Goal: Task Accomplishment & Management: Complete application form

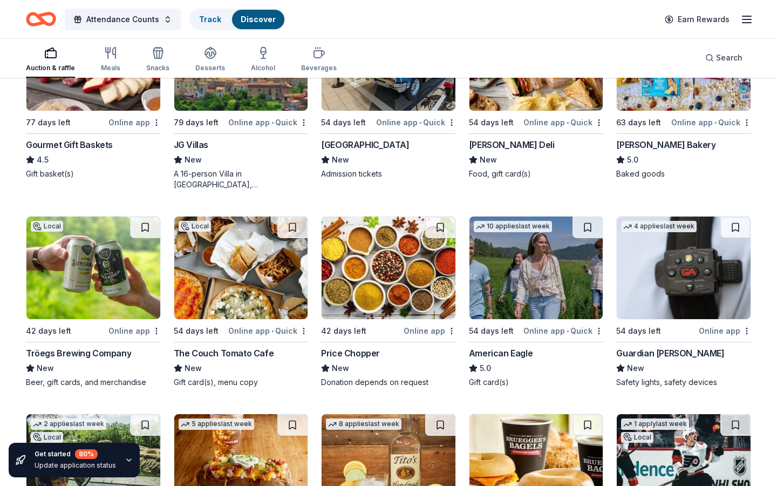
scroll to position [1436, 0]
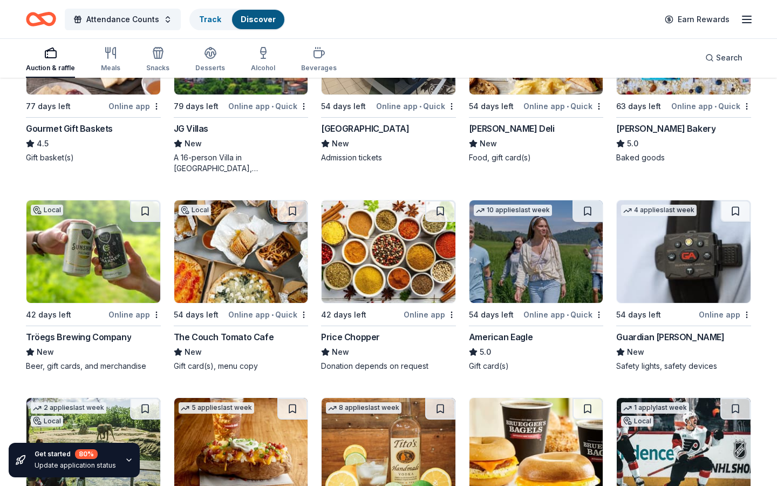
click at [530, 244] on img at bounding box center [537, 251] width 134 height 103
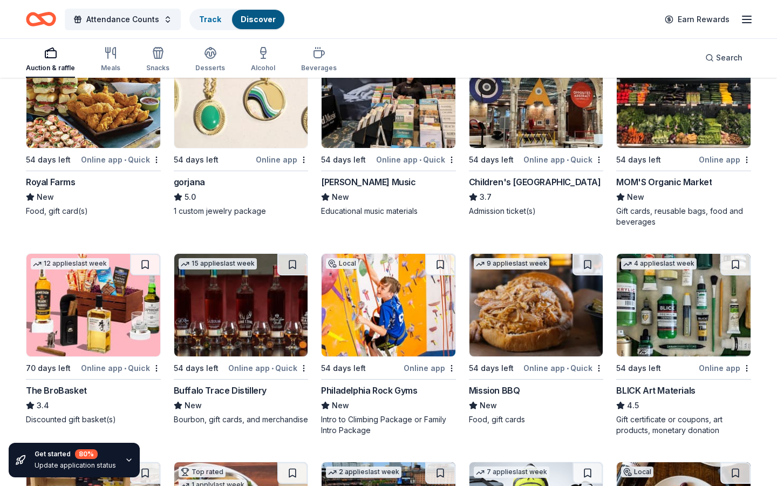
scroll to position [1987, 0]
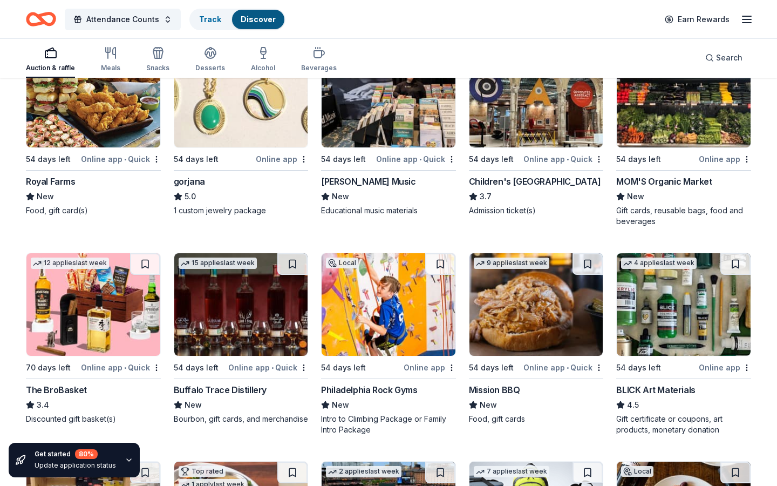
click at [680, 319] on img at bounding box center [684, 304] width 134 height 103
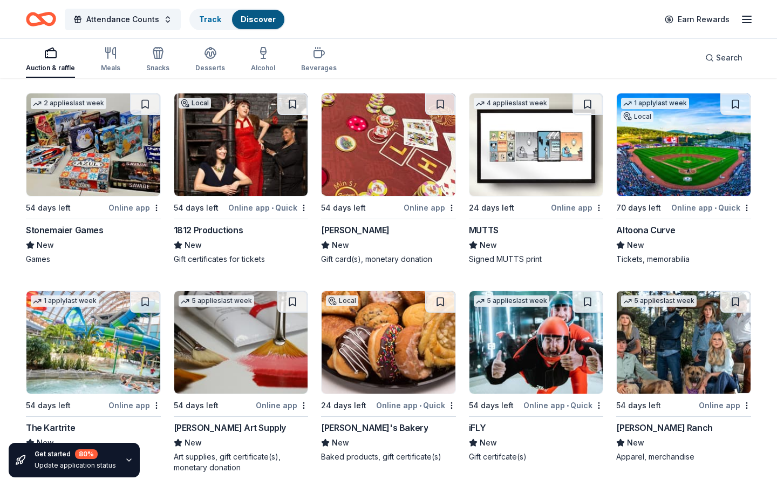
scroll to position [2981, 0]
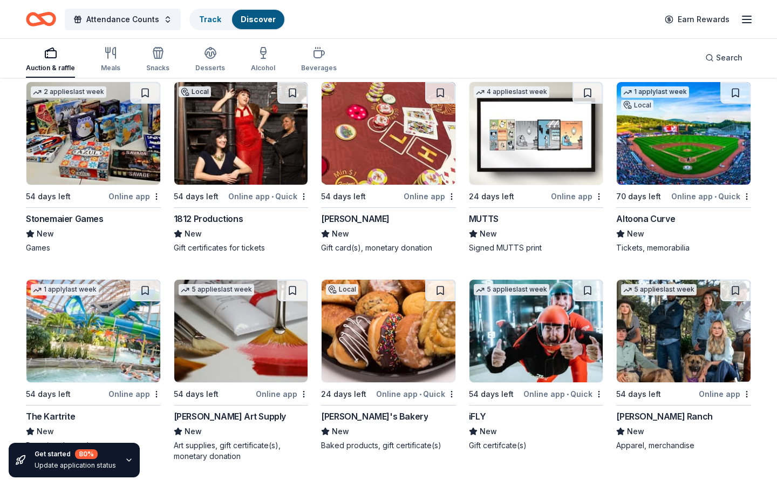
click at [517, 340] on img at bounding box center [537, 331] width 134 height 103
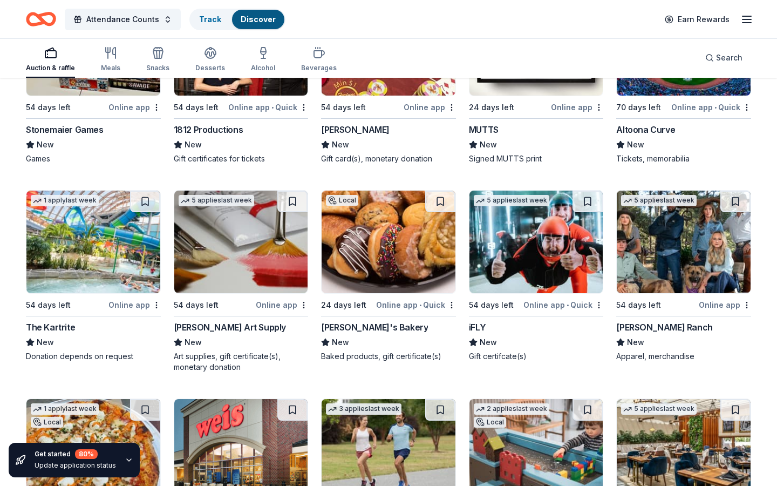
scroll to position [3072, 0]
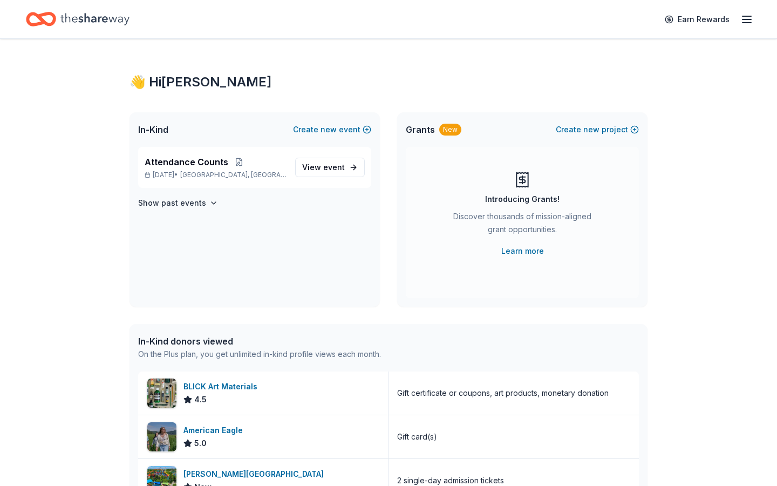
click at [103, 10] on icon "Home" at bounding box center [94, 19] width 69 height 22
click at [104, 19] on icon "Home" at bounding box center [94, 19] width 69 height 12
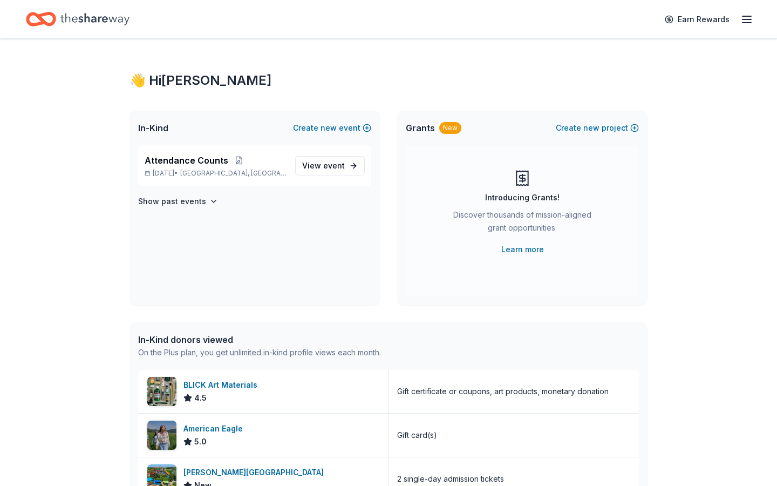
scroll to position [6, 0]
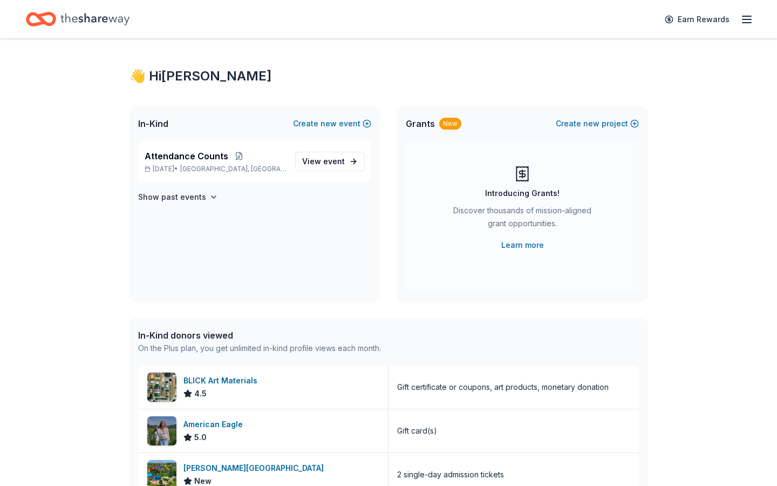
click at [746, 20] on icon "button" at bounding box center [747, 19] width 13 height 13
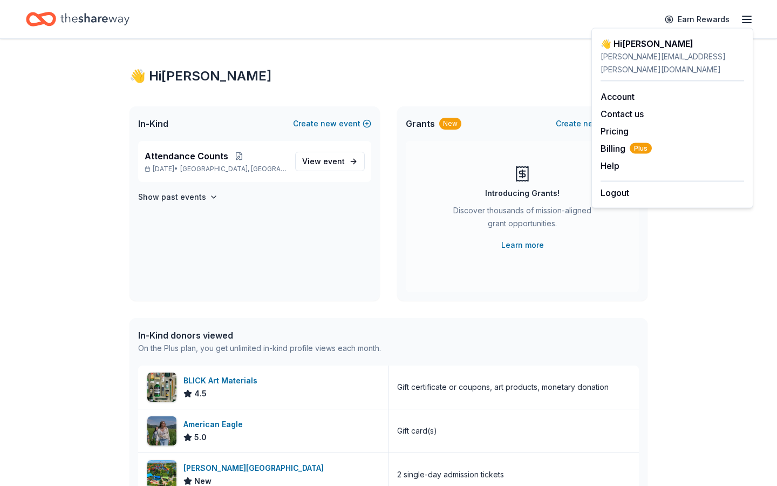
click at [87, 21] on icon "Home" at bounding box center [94, 19] width 69 height 22
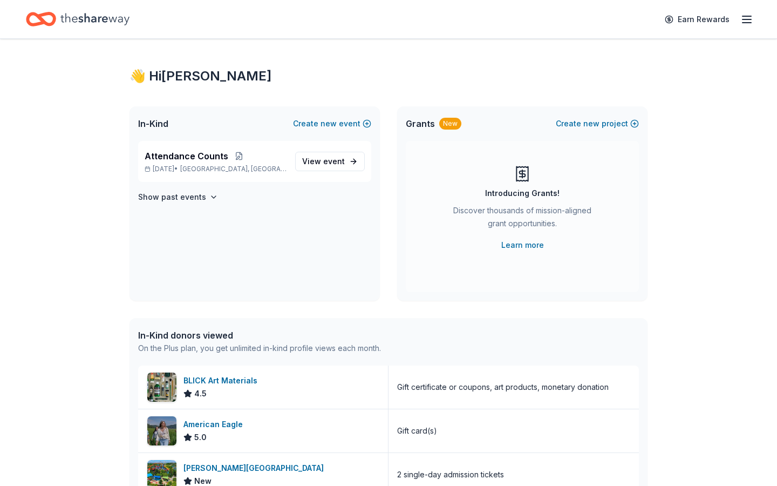
click at [52, 18] on icon "Home" at bounding box center [41, 18] width 30 height 25
click at [330, 160] on span "event" at bounding box center [334, 161] width 22 height 9
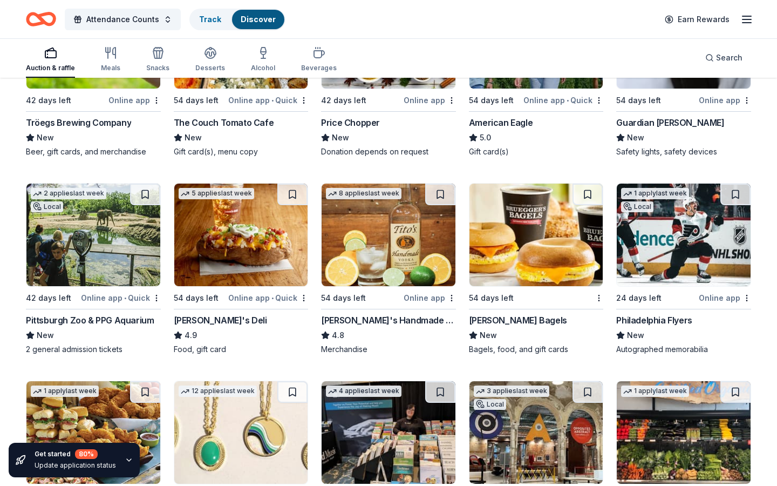
scroll to position [1656, 0]
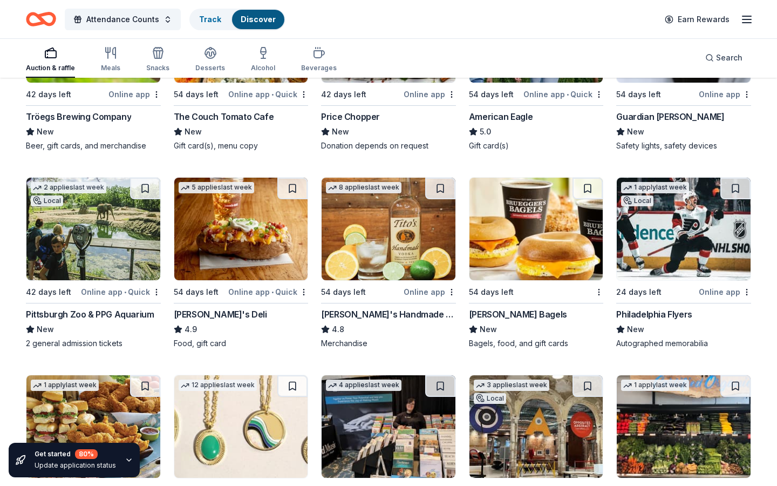
click at [380, 213] on img at bounding box center [389, 229] width 134 height 103
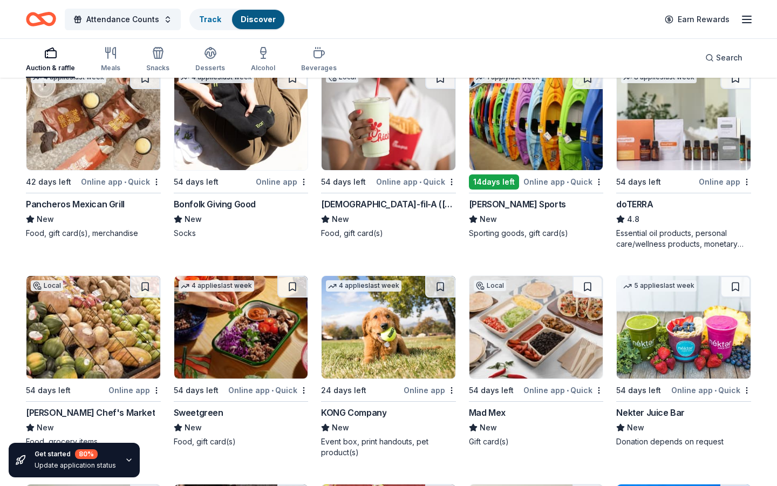
scroll to position [2579, 0]
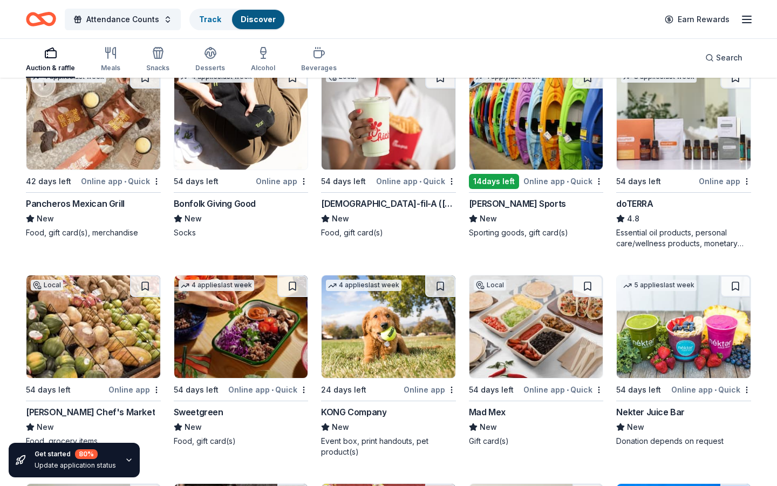
click at [686, 145] on img at bounding box center [684, 118] width 134 height 103
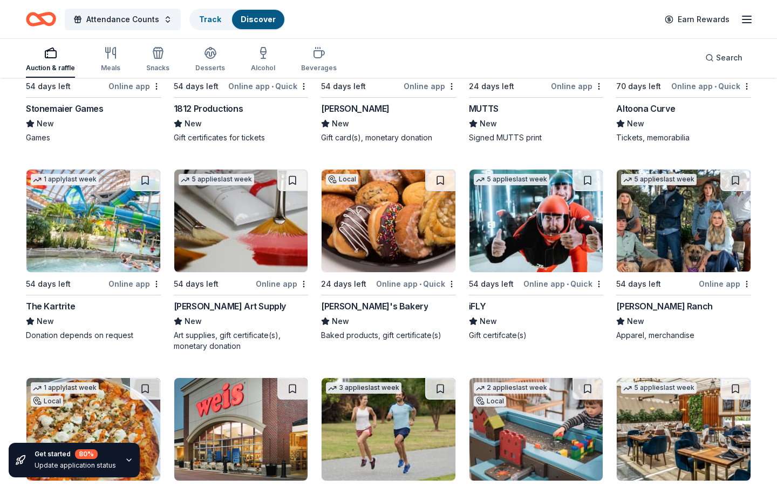
scroll to position [3093, 0]
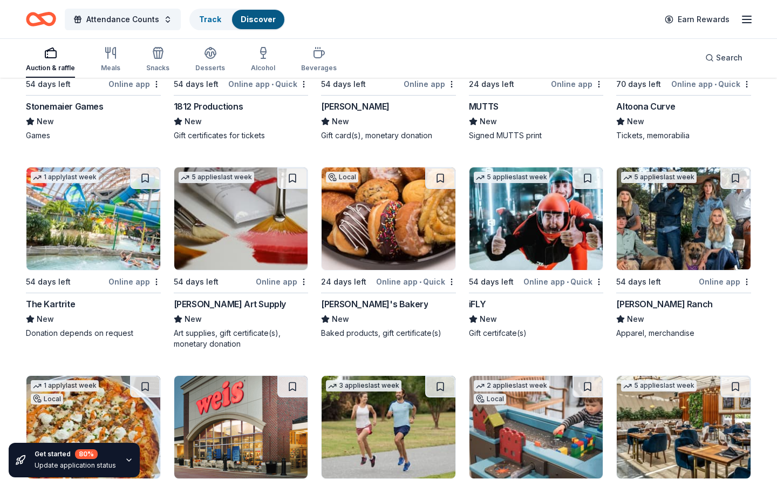
click at [139, 252] on img at bounding box center [93, 218] width 134 height 103
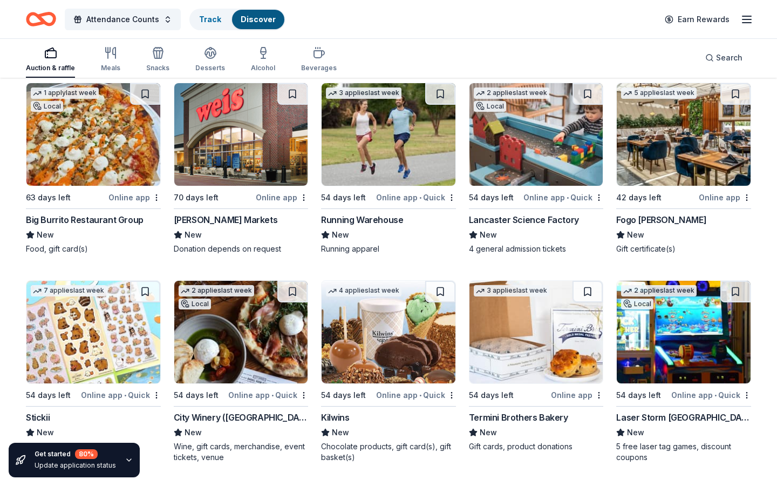
scroll to position [3389, 0]
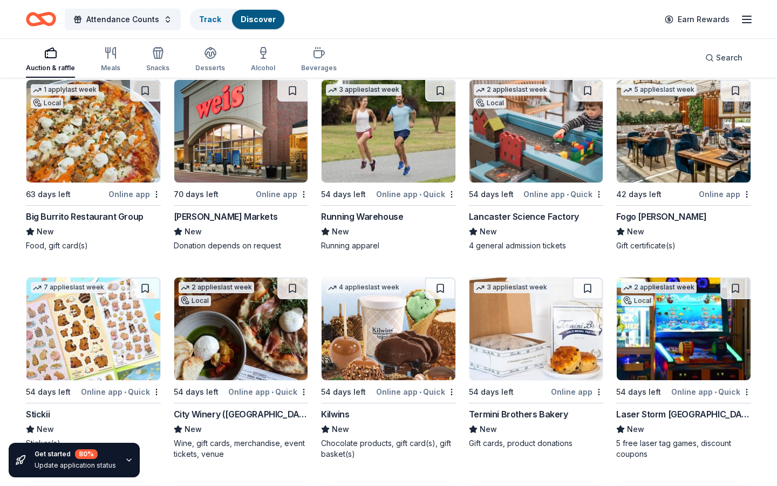
click at [567, 358] on img at bounding box center [537, 329] width 134 height 103
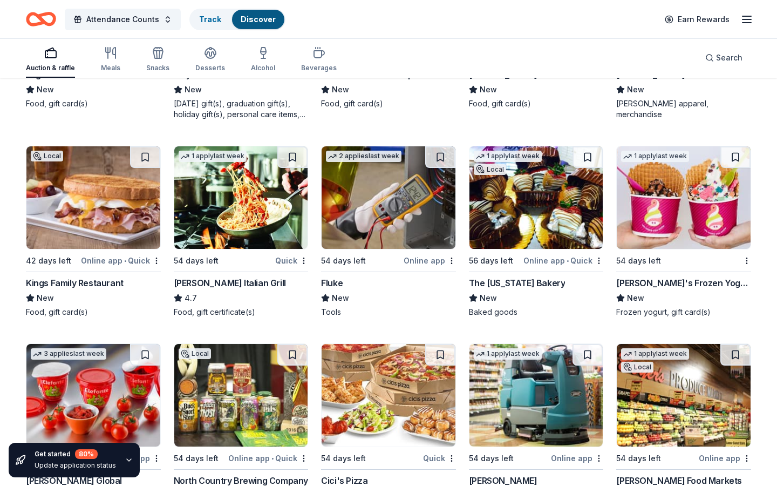
scroll to position [5189, 0]
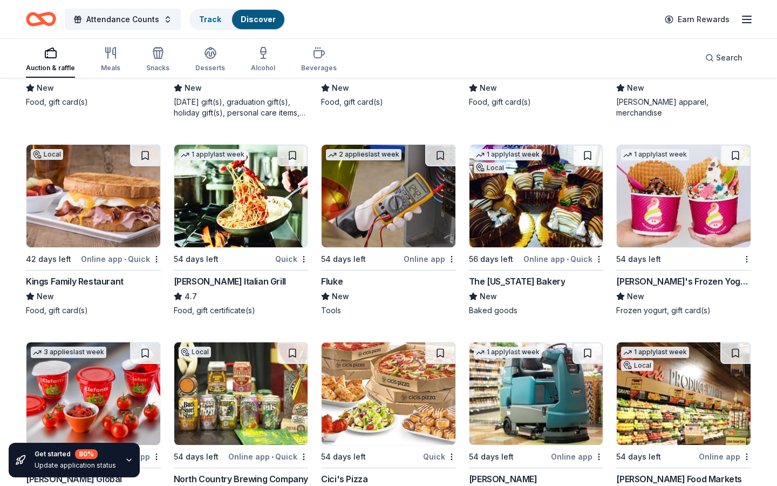
click at [698, 193] on img at bounding box center [684, 196] width 134 height 103
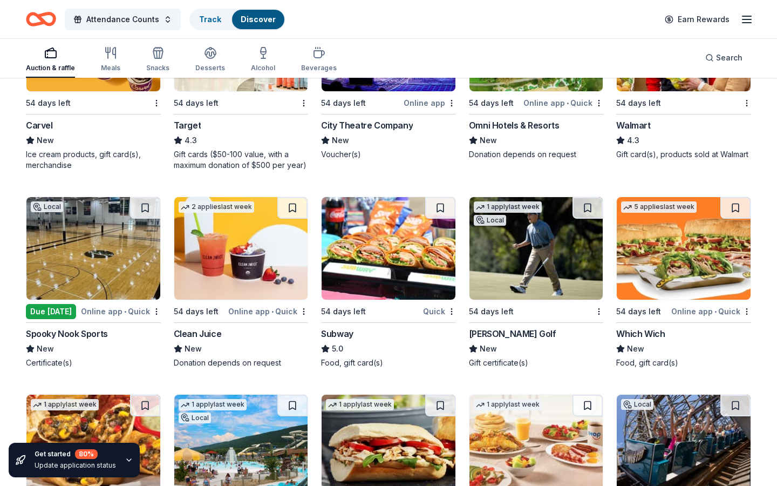
scroll to position [6346, 0]
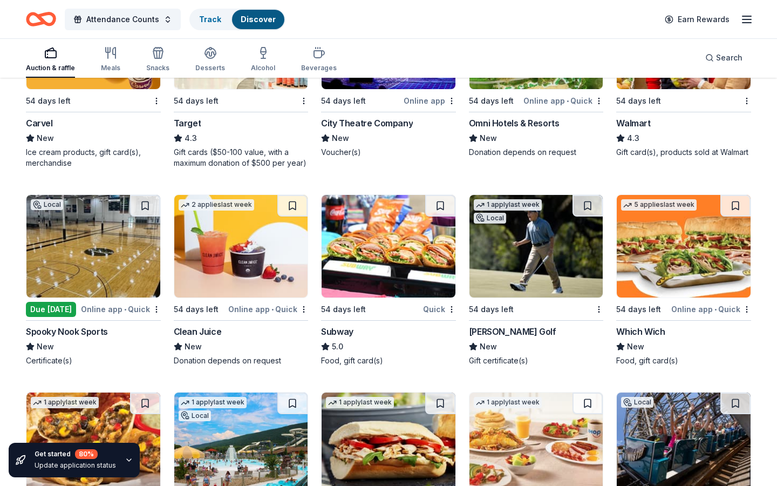
click at [124, 255] on img at bounding box center [93, 246] width 134 height 103
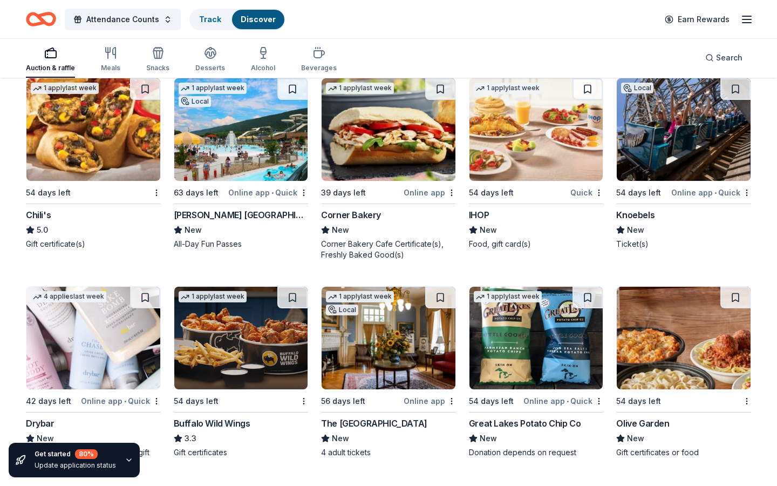
scroll to position [6664, 0]
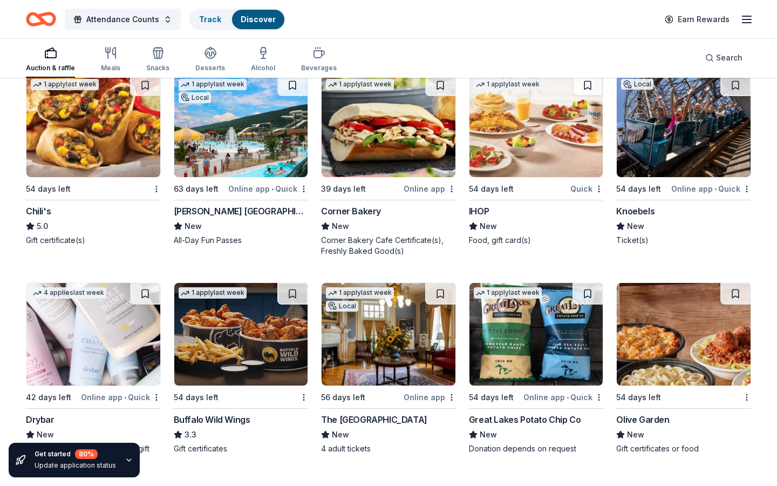
click at [706, 155] on img at bounding box center [684, 126] width 134 height 103
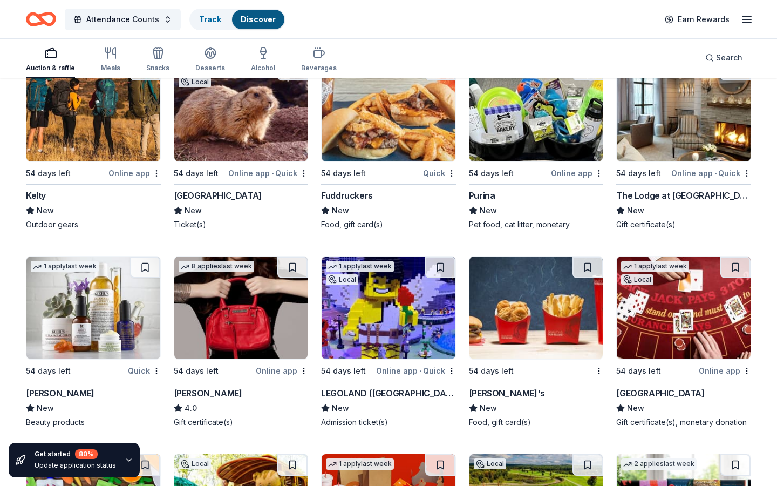
scroll to position [7308, 0]
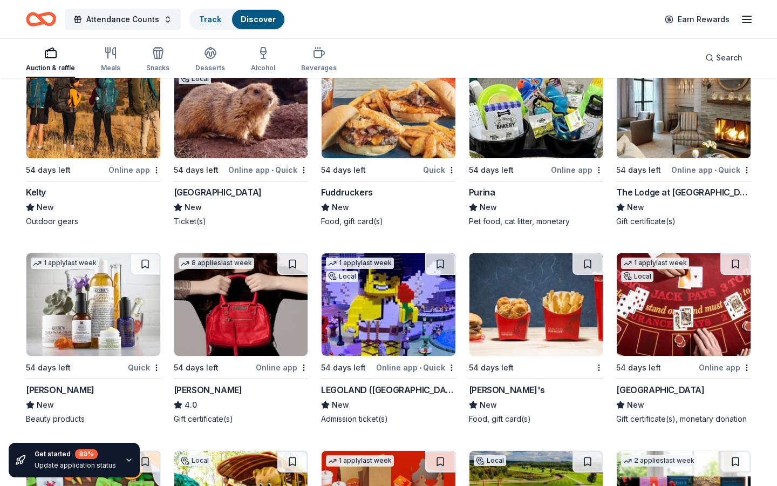
click at [398, 310] on img at bounding box center [389, 304] width 134 height 103
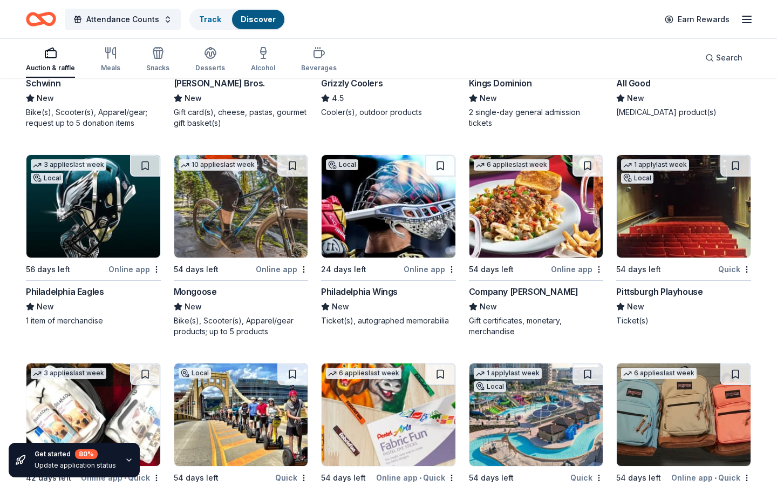
scroll to position [8210, 0]
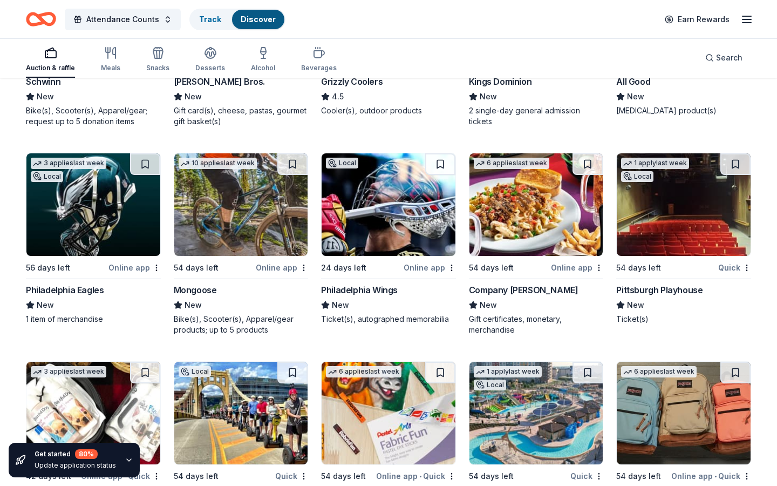
click at [98, 238] on img at bounding box center [93, 204] width 134 height 103
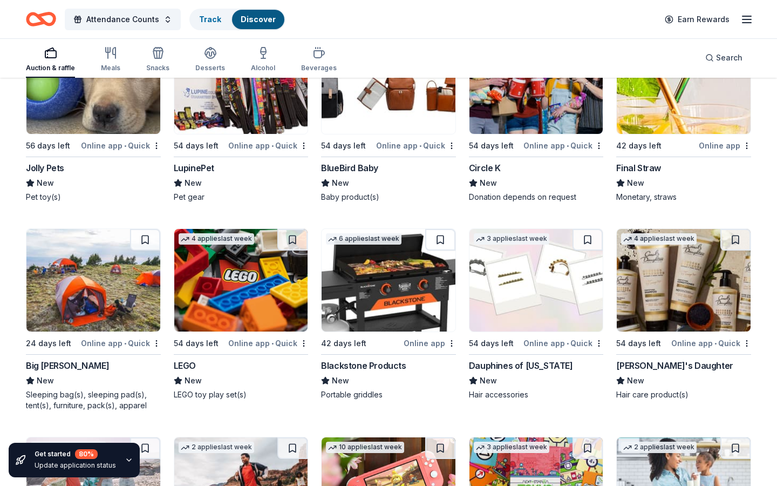
scroll to position [10417, 0]
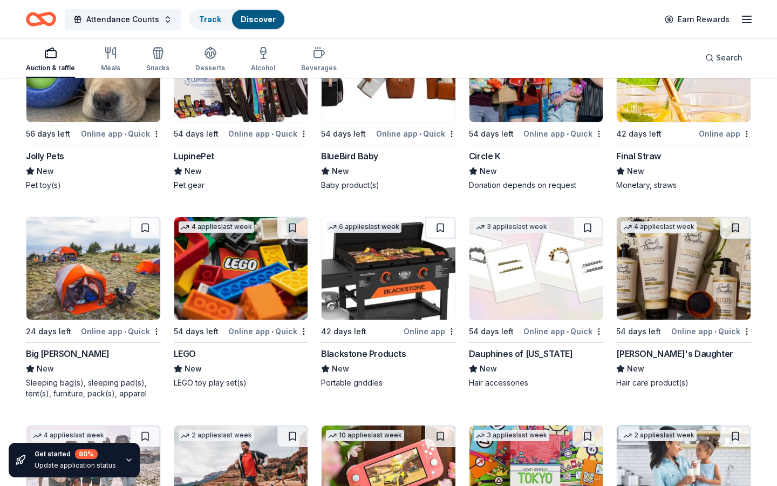
click at [230, 262] on img at bounding box center [241, 268] width 134 height 103
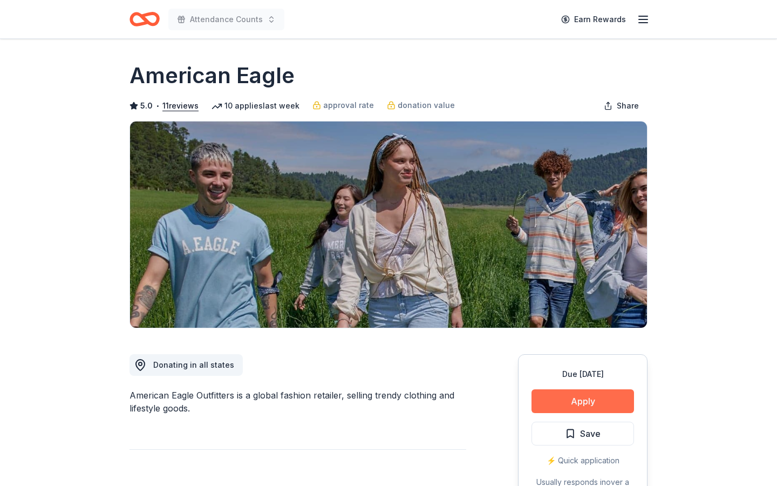
click at [550, 403] on button "Apply" at bounding box center [583, 401] width 103 height 24
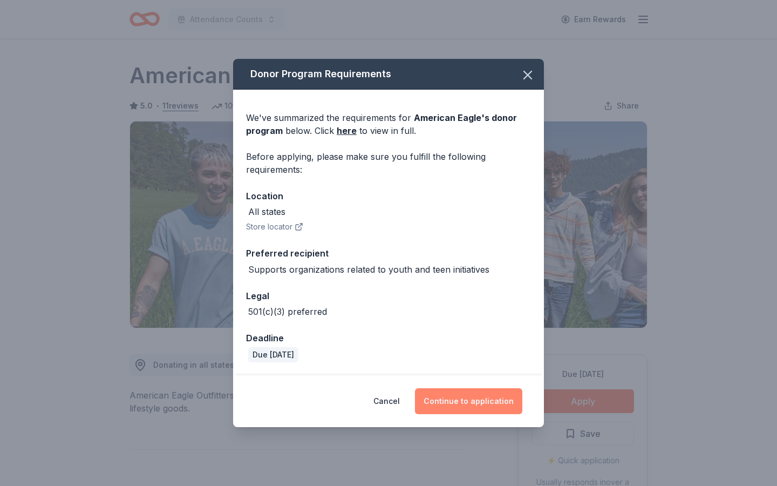
click at [498, 408] on button "Continue to application" at bounding box center [468, 401] width 107 height 26
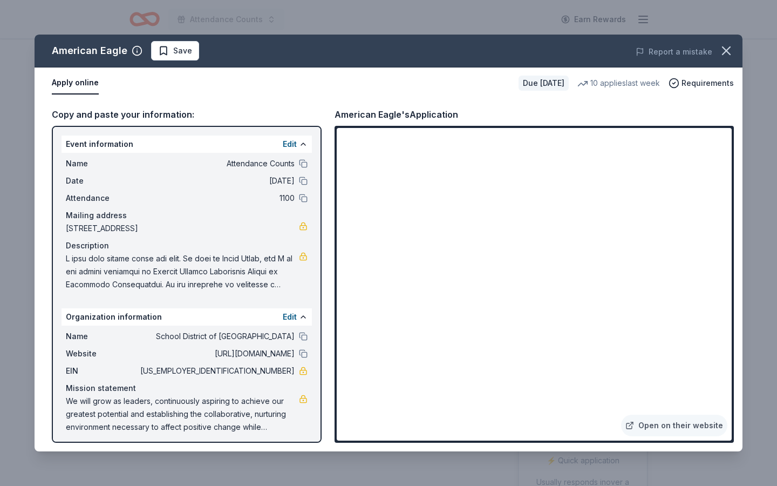
scroll to position [5, 0]
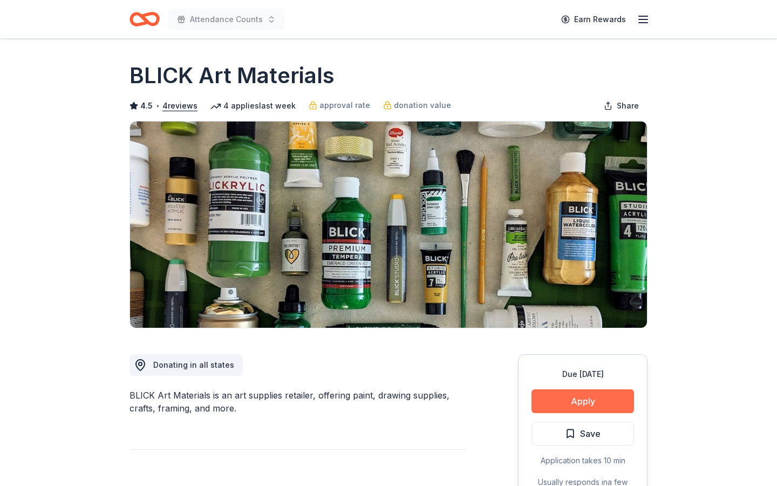
click at [608, 393] on button "Apply" at bounding box center [583, 401] width 103 height 24
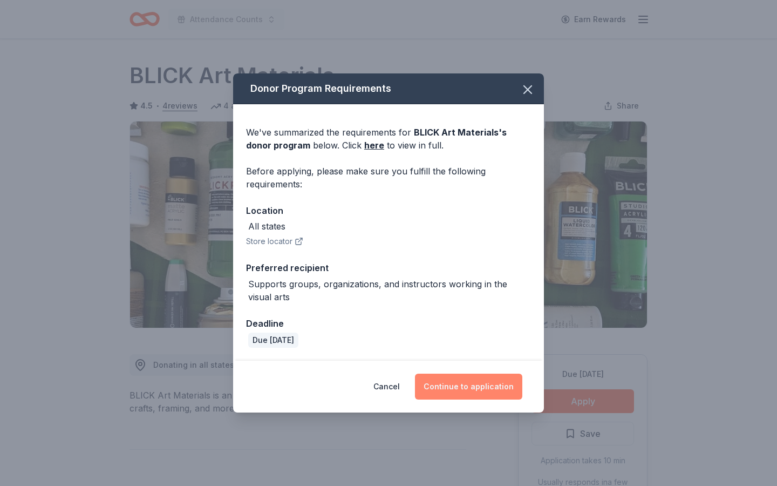
click at [463, 384] on button "Continue to application" at bounding box center [468, 387] width 107 height 26
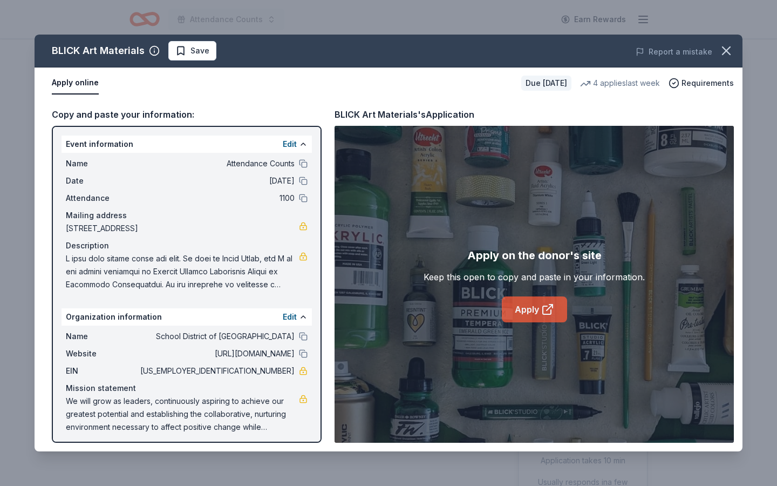
click at [524, 313] on link "Apply" at bounding box center [534, 309] width 65 height 26
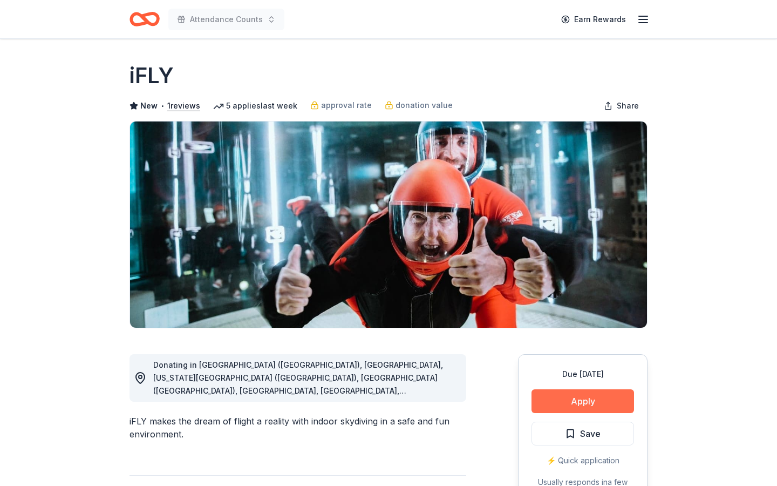
click at [603, 401] on button "Apply" at bounding box center [583, 401] width 103 height 24
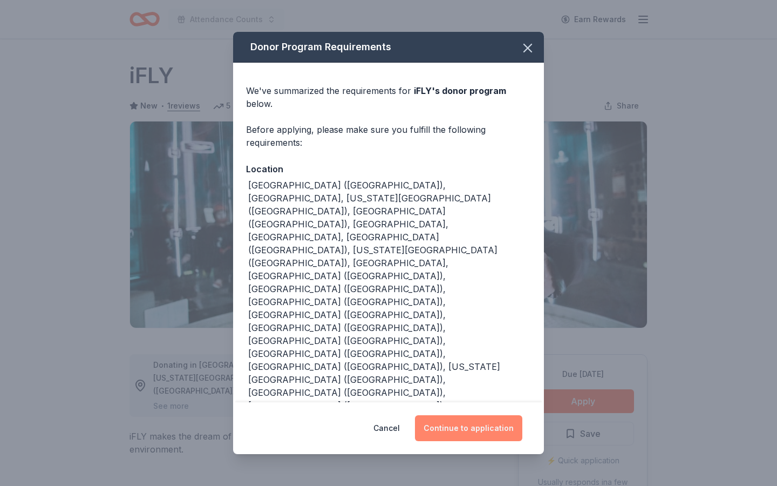
click at [476, 415] on button "Continue to application" at bounding box center [468, 428] width 107 height 26
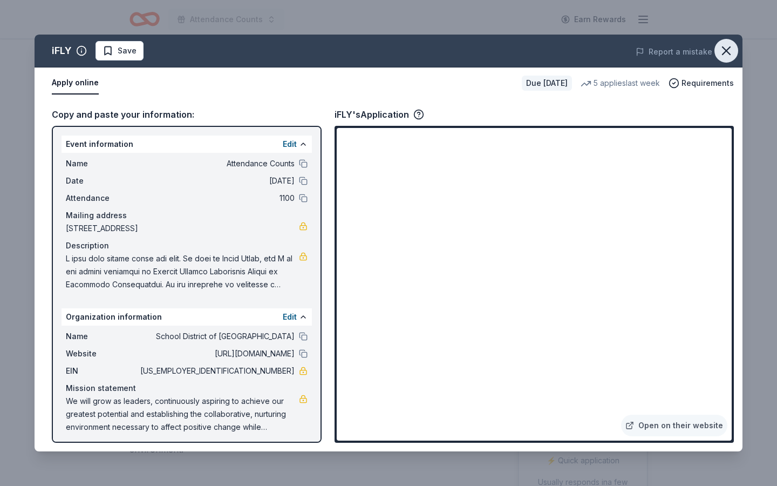
click at [722, 51] on icon "button" at bounding box center [726, 50] width 15 height 15
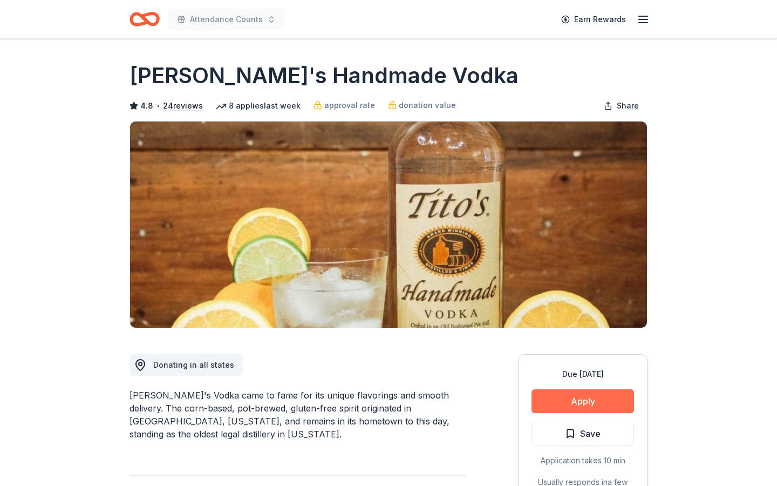
click at [616, 404] on button "Apply" at bounding box center [583, 401] width 103 height 24
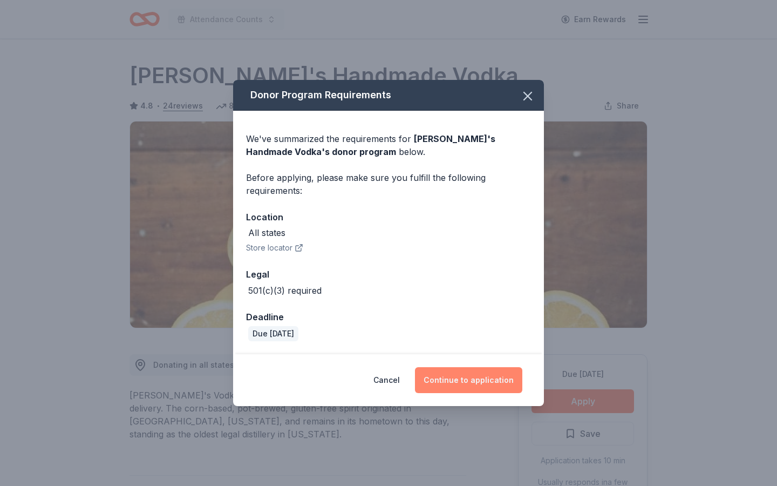
click at [475, 376] on button "Continue to application" at bounding box center [468, 380] width 107 height 26
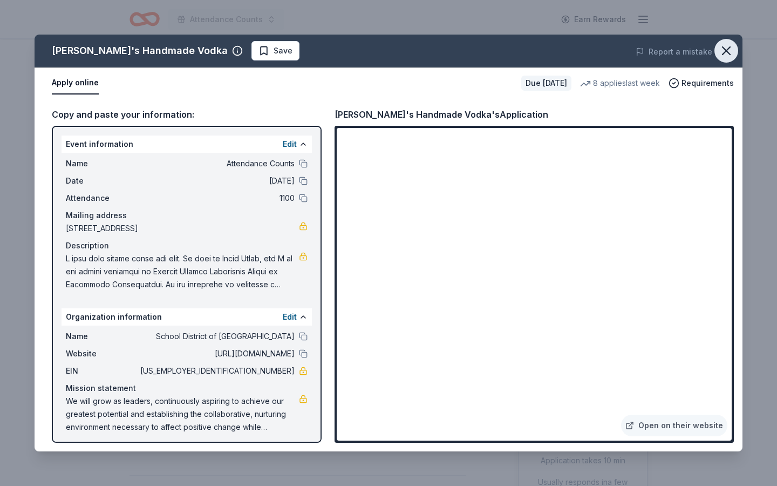
click at [729, 51] on icon "button" at bounding box center [726, 50] width 15 height 15
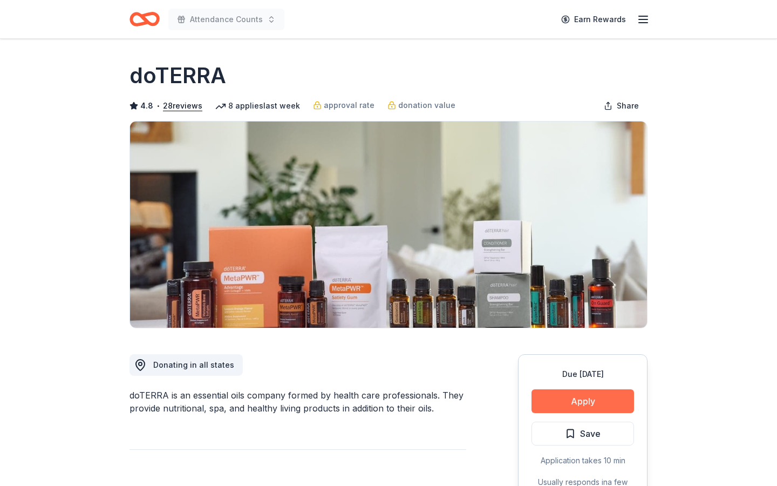
click at [586, 398] on button "Apply" at bounding box center [583, 401] width 103 height 24
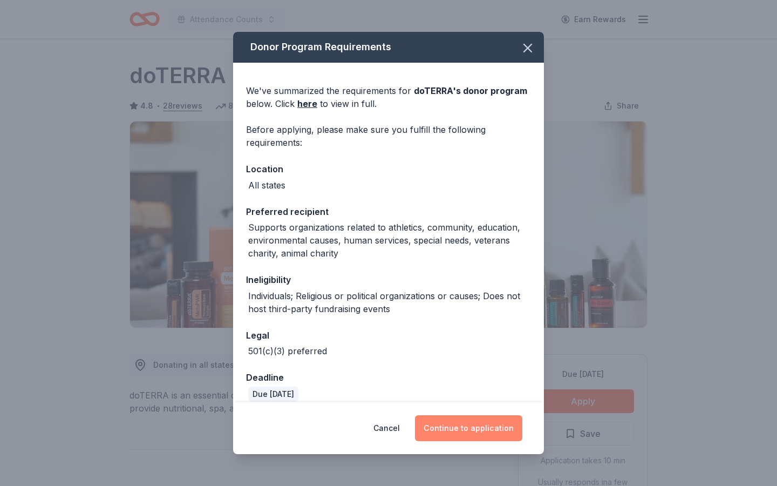
click at [486, 423] on button "Continue to application" at bounding box center [468, 428] width 107 height 26
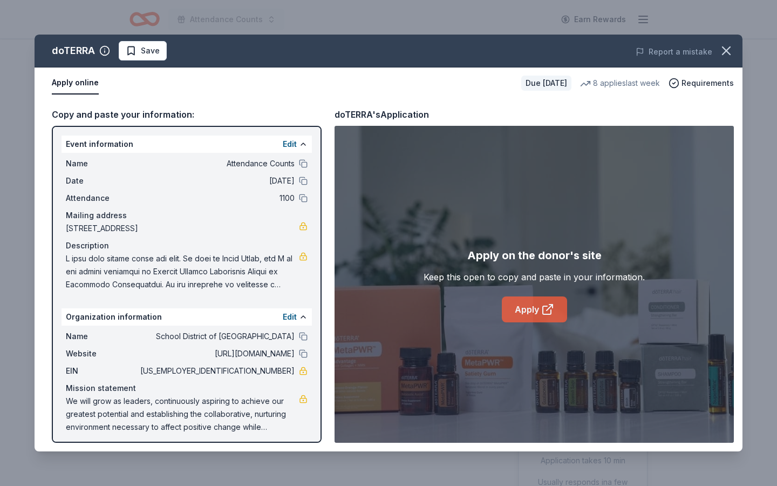
click at [526, 300] on link "Apply" at bounding box center [534, 309] width 65 height 26
click at [730, 49] on icon "button" at bounding box center [726, 50] width 15 height 15
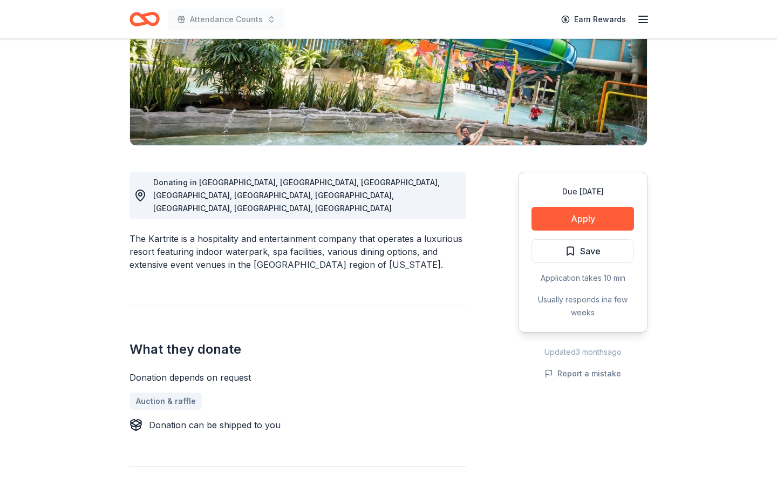
scroll to position [171, 0]
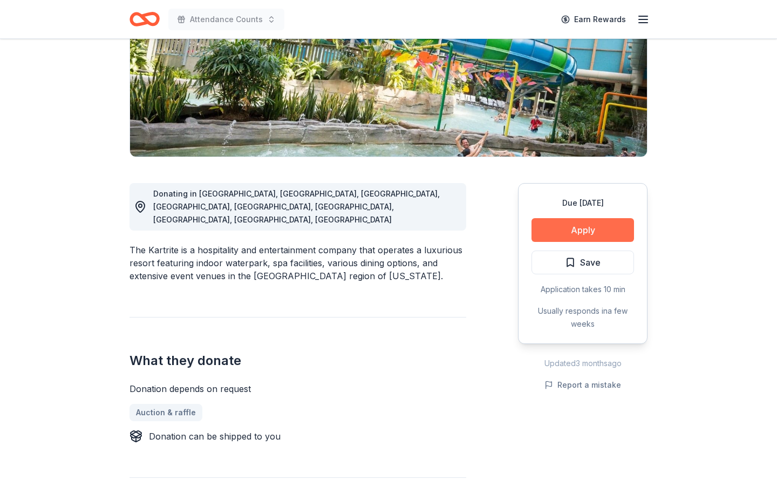
click at [579, 228] on button "Apply" at bounding box center [583, 230] width 103 height 24
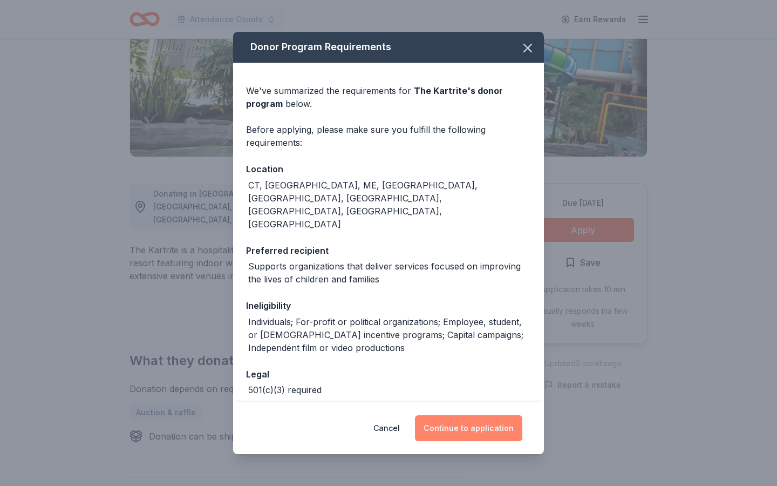
click at [451, 425] on button "Continue to application" at bounding box center [468, 428] width 107 height 26
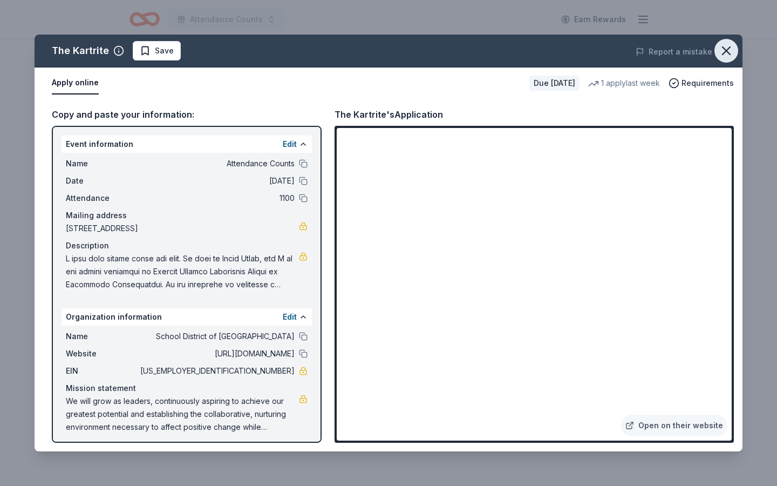
click at [731, 47] on icon "button" at bounding box center [726, 50] width 15 height 15
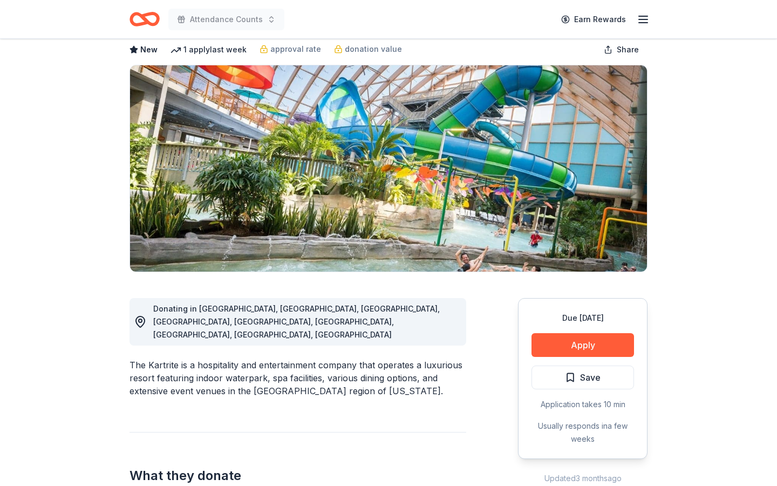
scroll to position [0, 0]
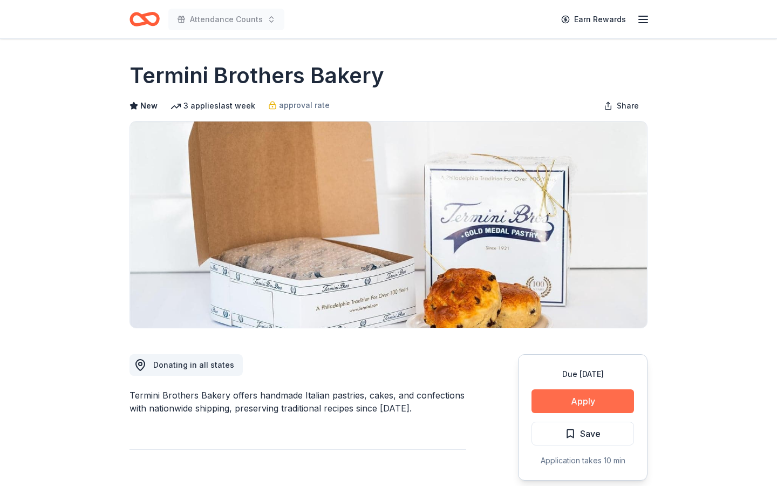
click at [610, 398] on button "Apply" at bounding box center [583, 401] width 103 height 24
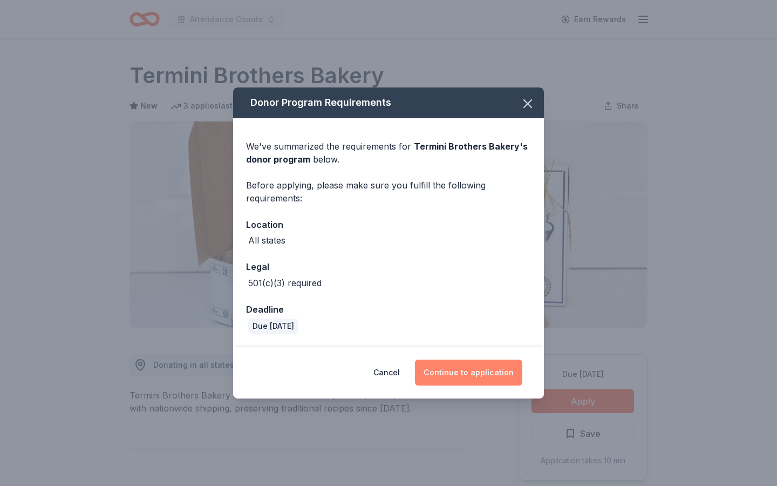
click at [475, 371] on button "Continue to application" at bounding box center [468, 373] width 107 height 26
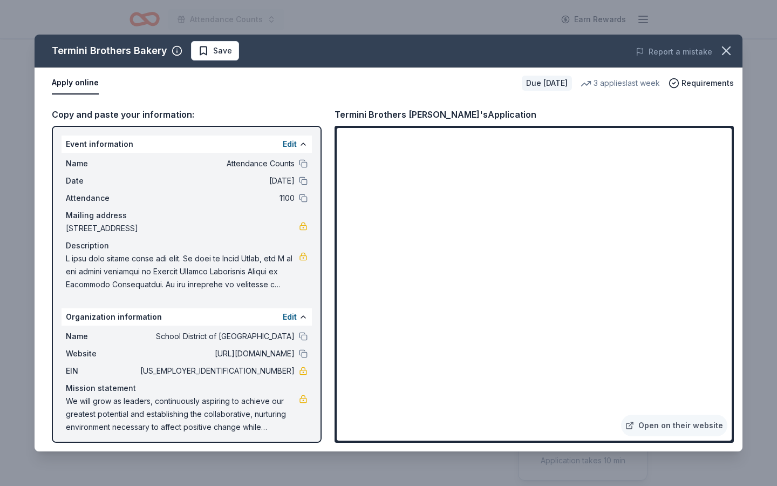
scroll to position [5, 0]
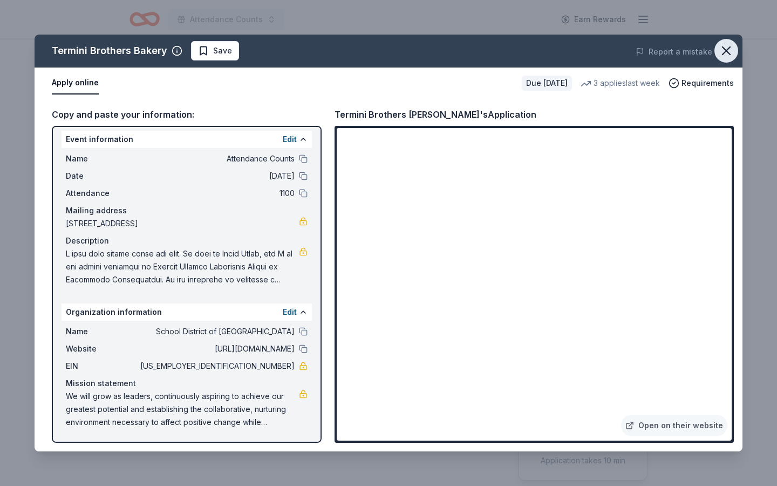
click at [728, 51] on icon "button" at bounding box center [727, 51] width 8 height 8
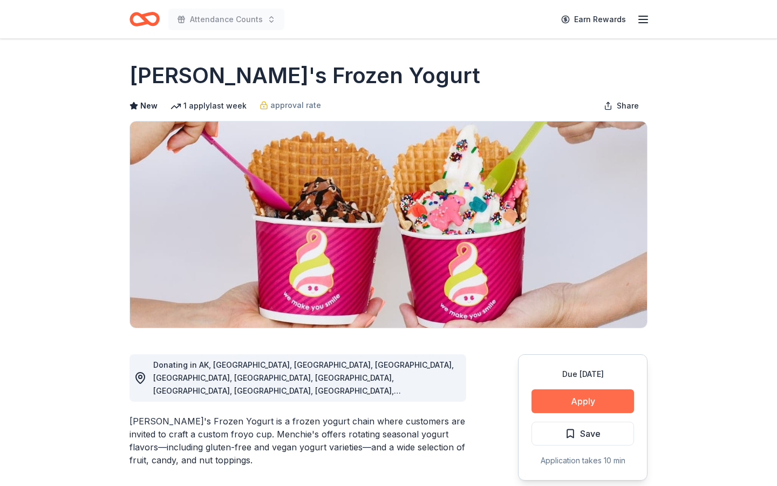
click at [563, 399] on button "Apply" at bounding box center [583, 401] width 103 height 24
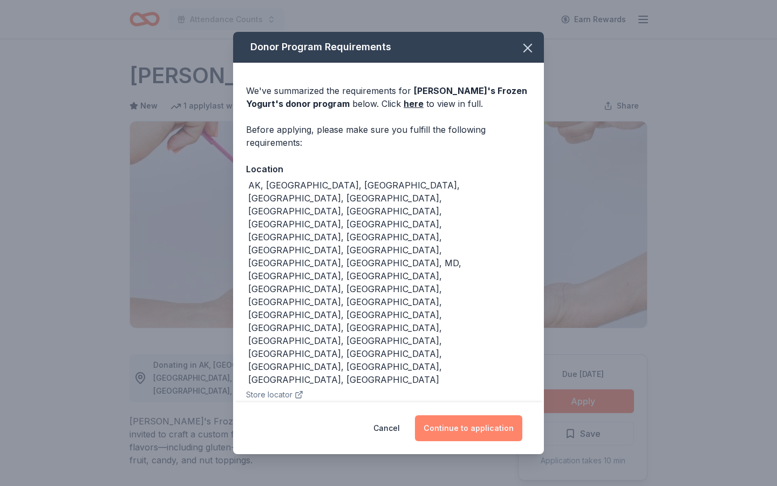
click at [446, 415] on button "Continue to application" at bounding box center [468, 428] width 107 height 26
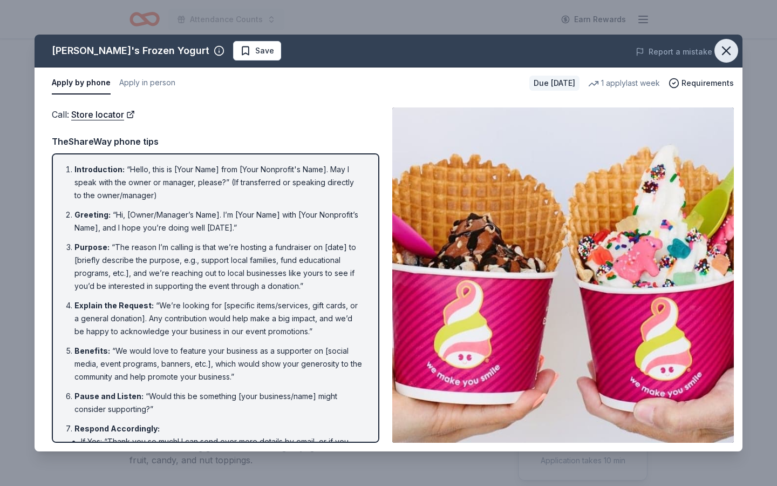
click at [723, 48] on icon "button" at bounding box center [727, 51] width 8 height 8
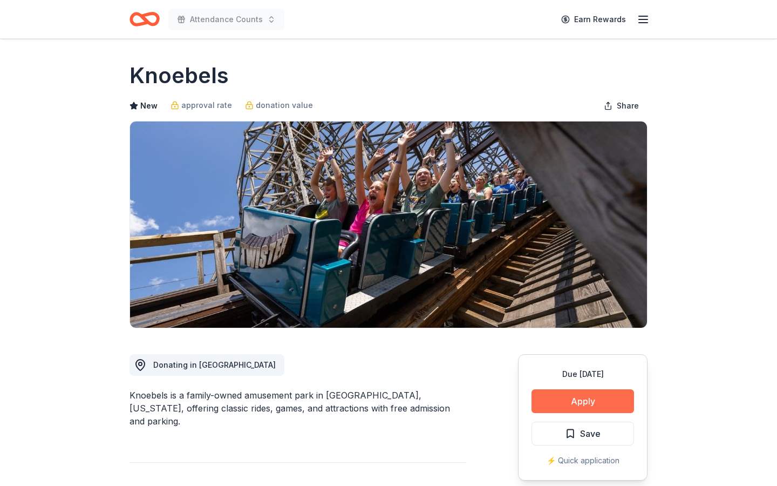
click at [561, 399] on button "Apply" at bounding box center [583, 401] width 103 height 24
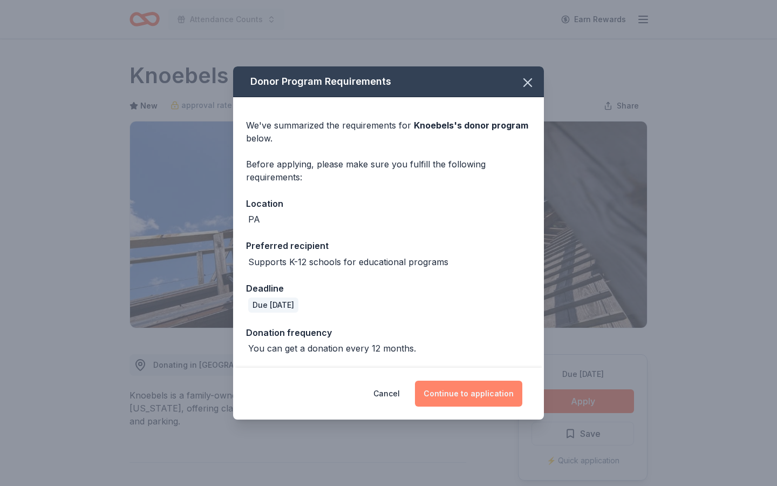
click at [449, 396] on button "Continue to application" at bounding box center [468, 394] width 107 height 26
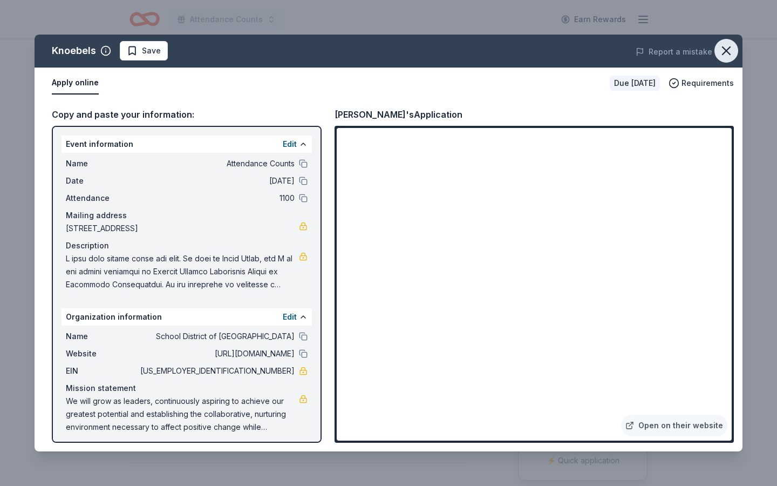
click at [728, 53] on icon "button" at bounding box center [726, 50] width 15 height 15
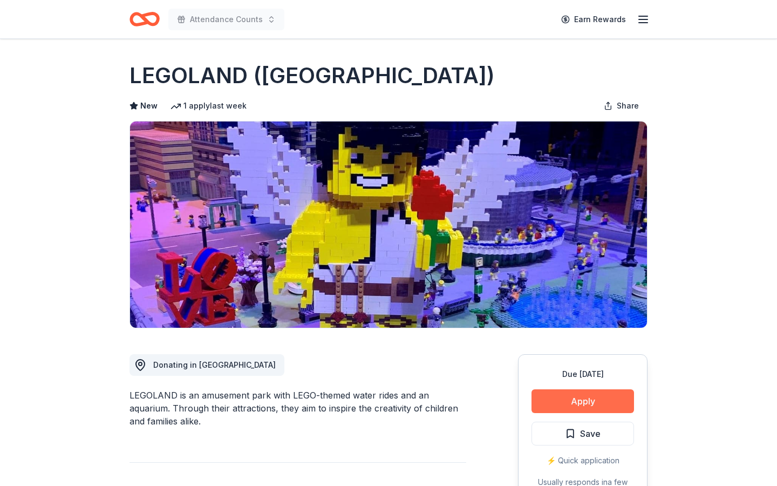
click at [602, 402] on button "Apply" at bounding box center [583, 401] width 103 height 24
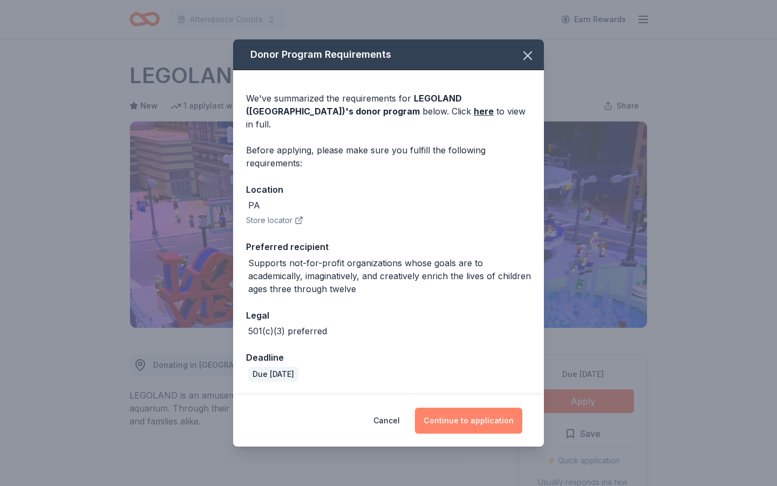
click at [496, 413] on button "Continue to application" at bounding box center [468, 421] width 107 height 26
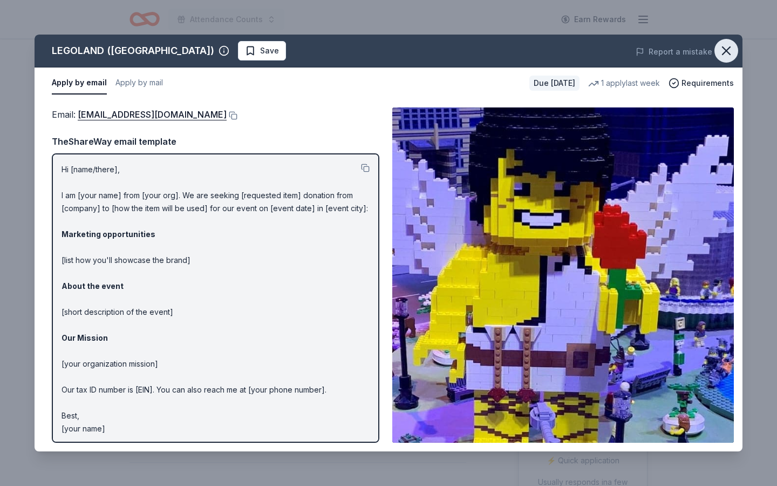
click at [728, 59] on button "button" at bounding box center [727, 51] width 24 height 24
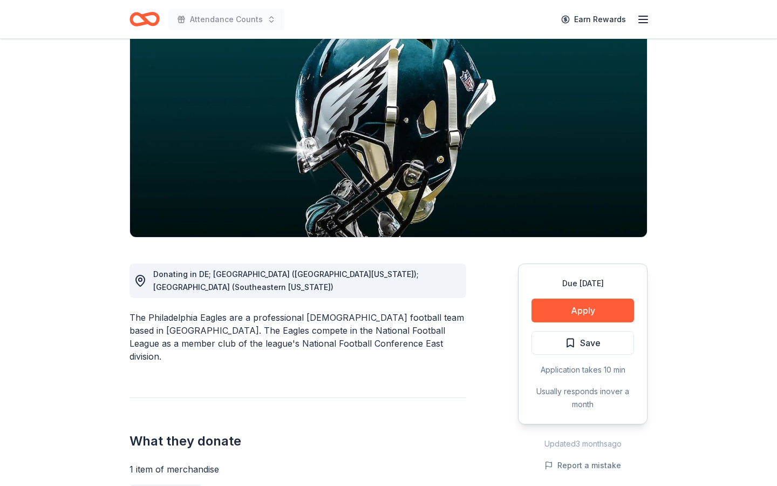
scroll to position [79, 0]
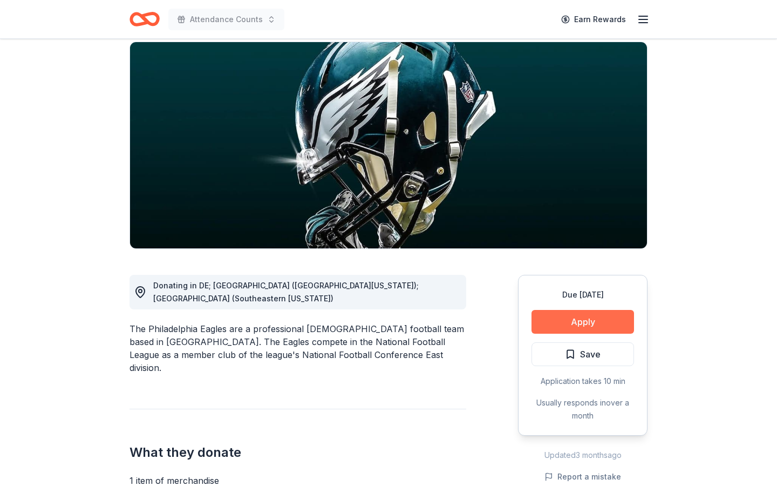
click at [536, 320] on button "Apply" at bounding box center [583, 322] width 103 height 24
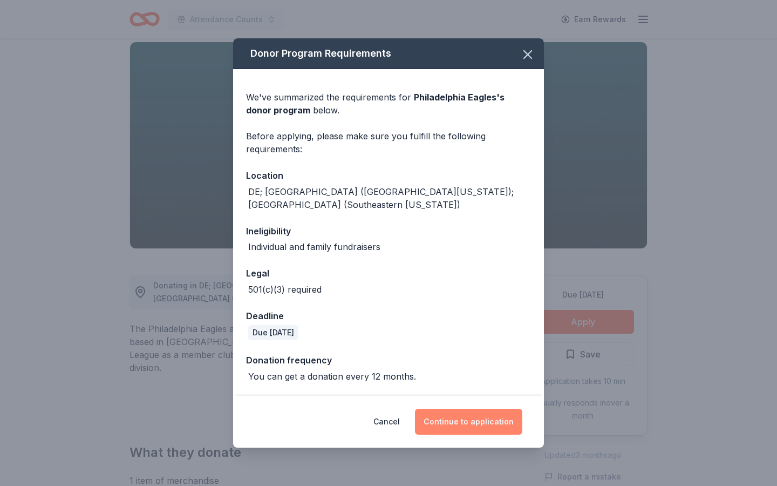
click at [468, 418] on button "Continue to application" at bounding box center [468, 422] width 107 height 26
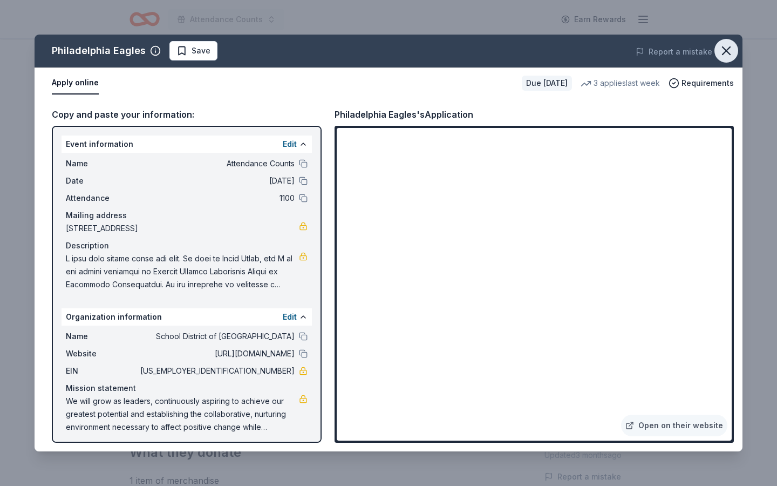
click at [726, 45] on icon "button" at bounding box center [726, 50] width 15 height 15
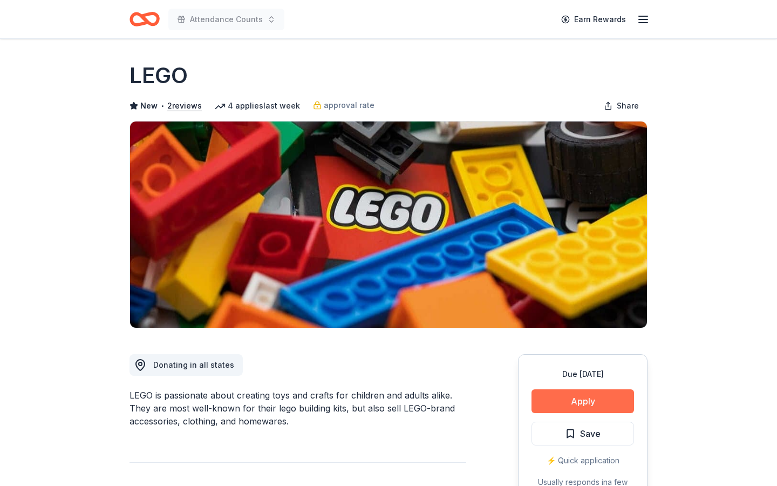
click at [591, 398] on button "Apply" at bounding box center [583, 401] width 103 height 24
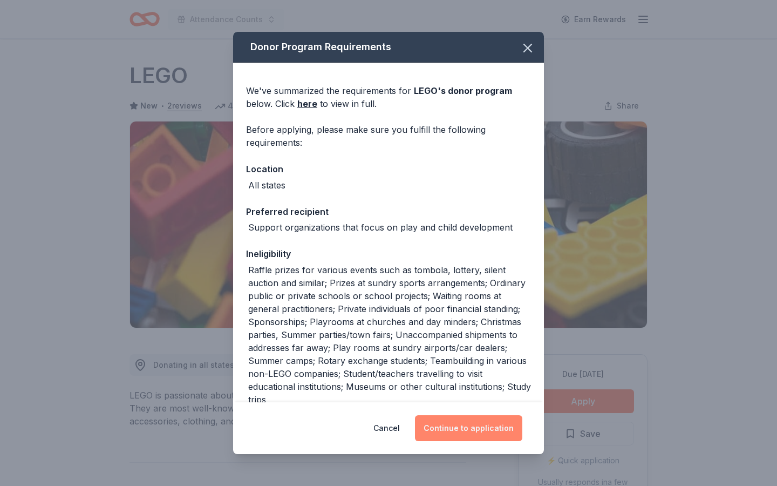
click at [485, 423] on button "Continue to application" at bounding box center [468, 428] width 107 height 26
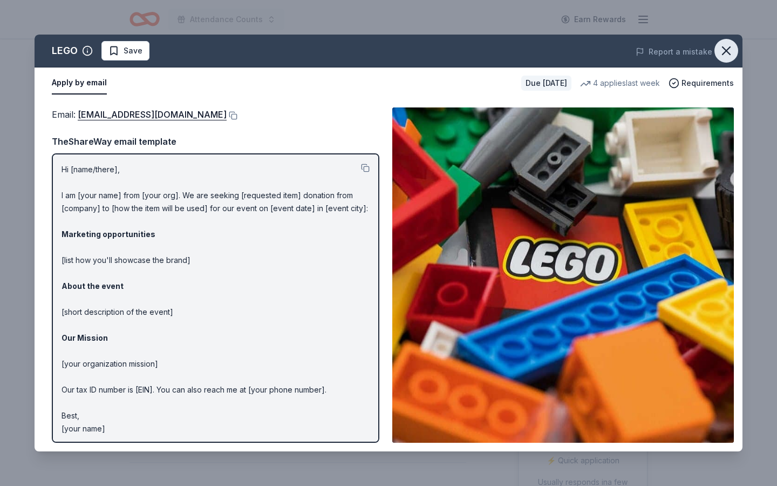
click at [731, 51] on icon "button" at bounding box center [726, 50] width 15 height 15
